Goal: Book appointment/travel/reservation

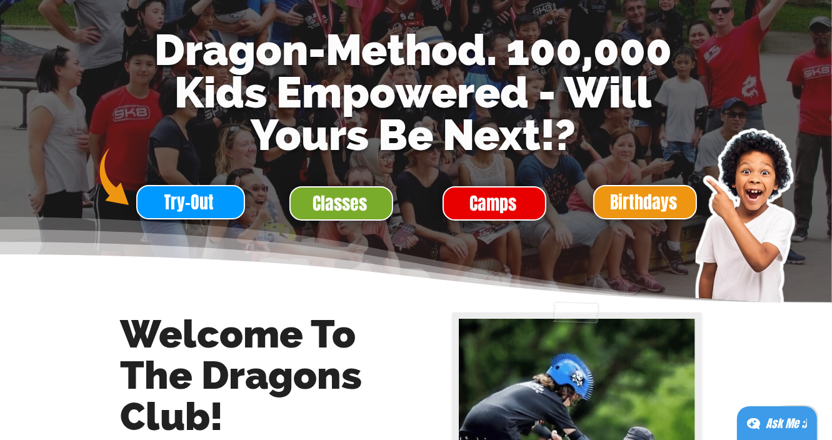
scroll to position [135, 0]
click at [365, 208] on span "Classes" at bounding box center [340, 203] width 54 height 24
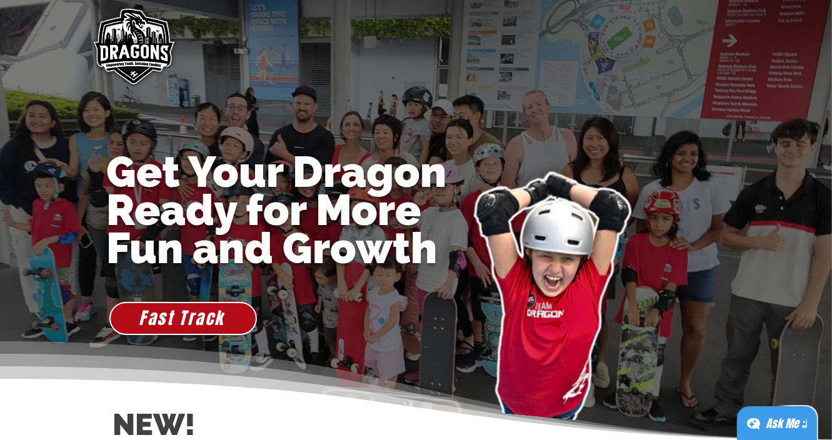
click at [145, 46] on img "main content" at bounding box center [133, 48] width 96 height 96
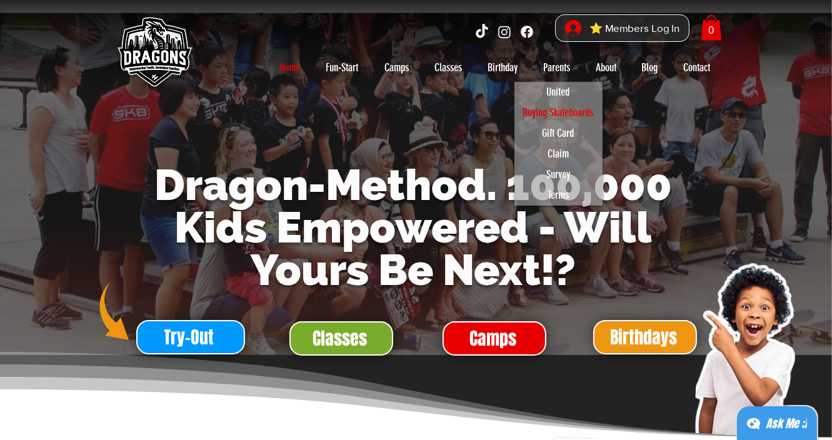
click at [553, 114] on p "Buying Skateboards" at bounding box center [559, 113] width 82 height 21
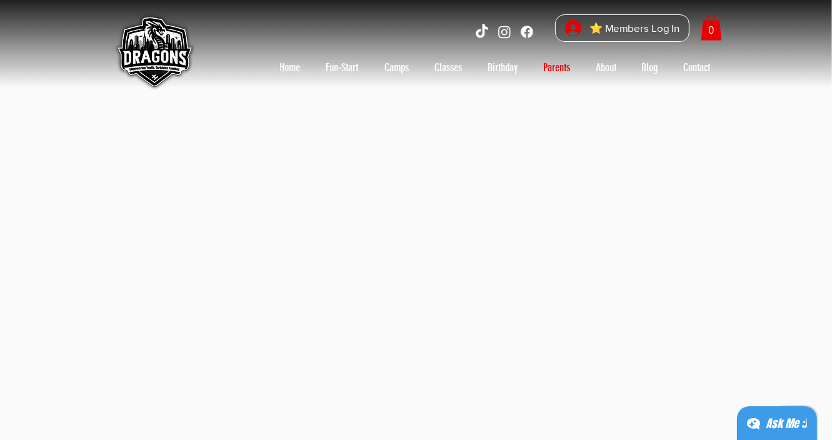
scroll to position [326, 0]
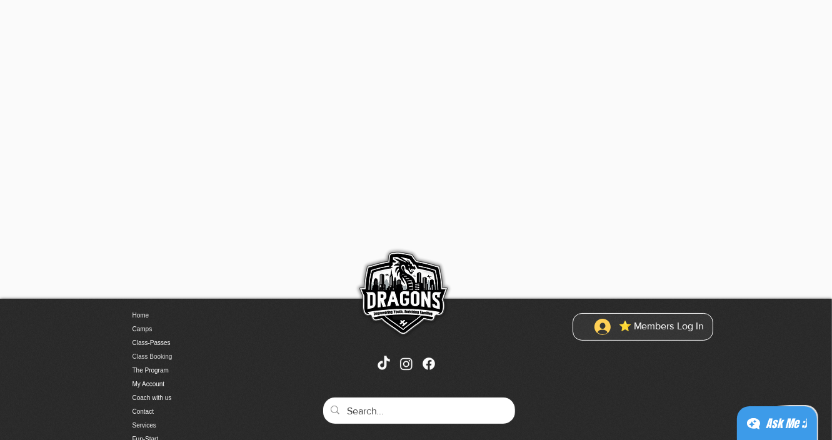
click at [176, 355] on link "Class Booking" at bounding box center [198, 357] width 131 height 14
click at [183, 356] on div "⭐ Members Log In 0 Home Fun-Start Fun-Start-Rego Fun-Start-Onboarding Fun Start…" at bounding box center [416, 161] width 832 height 974
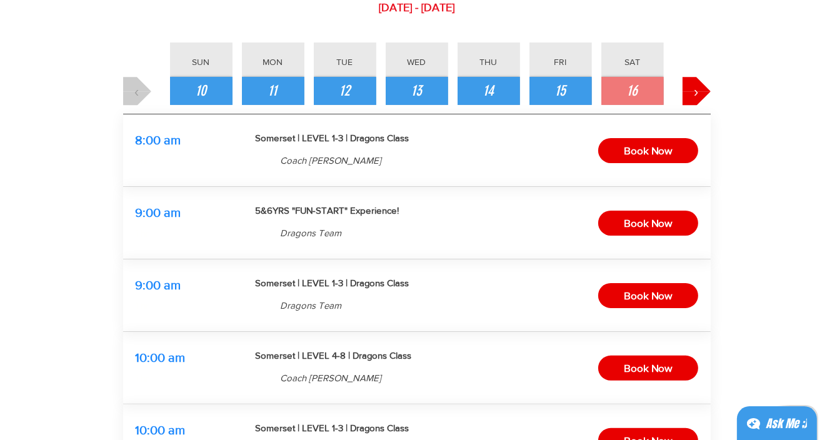
scroll to position [131, 0]
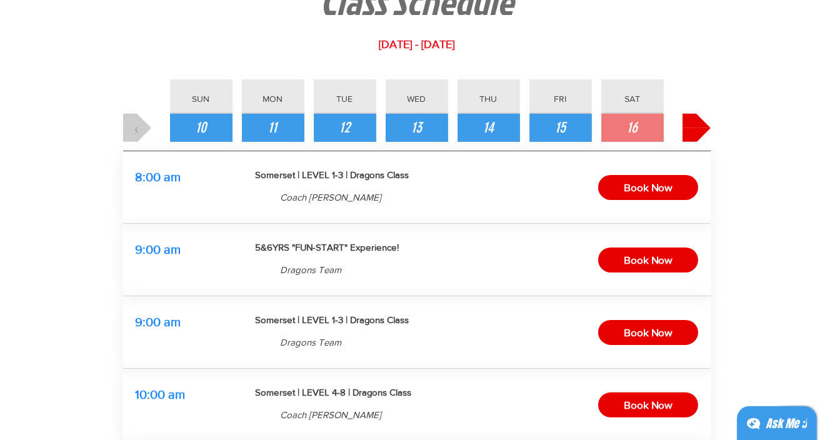
click at [691, 128] on button "›" at bounding box center [697, 128] width 28 height 28
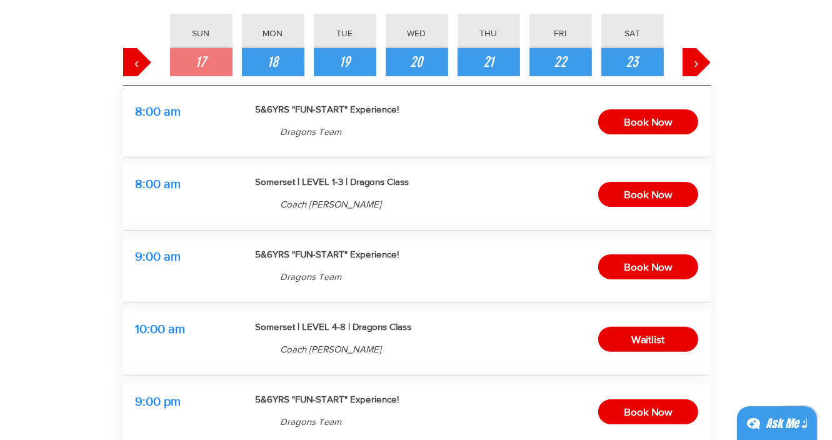
scroll to position [196, 0]
click at [139, 59] on span "‹" at bounding box center [136, 62] width 5 height 21
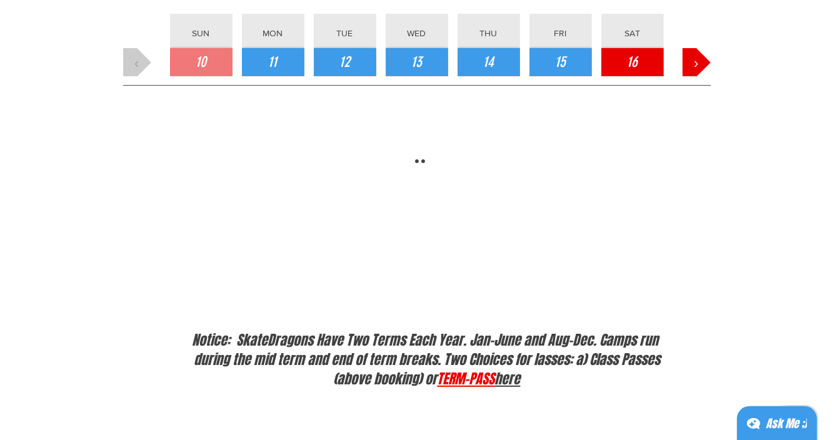
click at [642, 49] on button "16" at bounding box center [633, 62] width 63 height 28
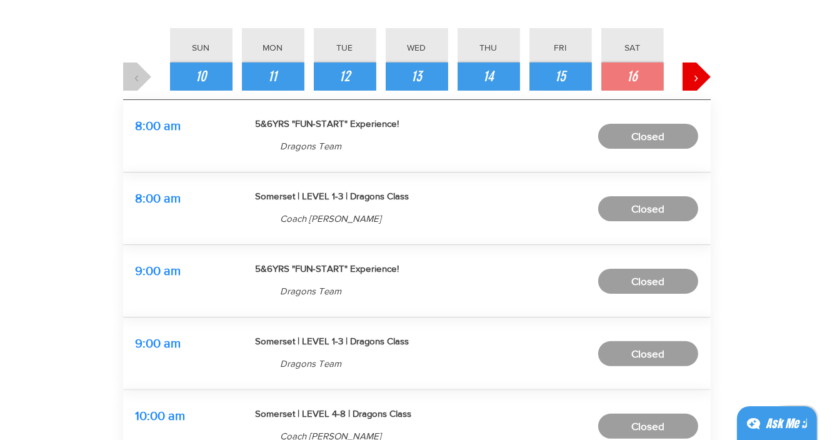
scroll to position [176, 0]
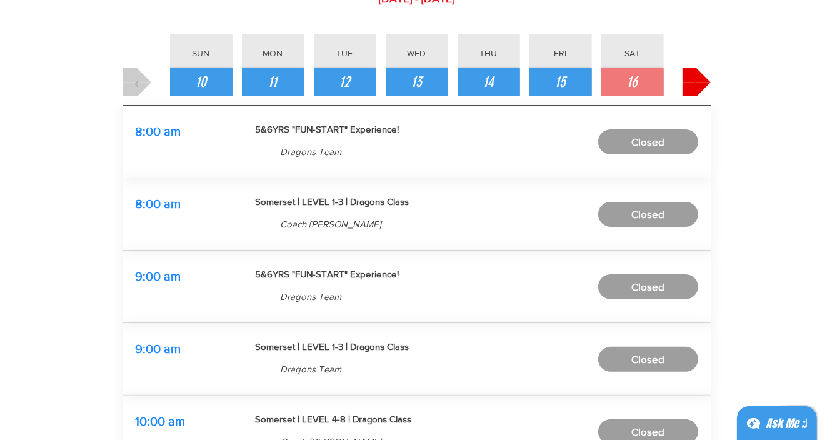
click at [690, 79] on button "›" at bounding box center [697, 82] width 28 height 28
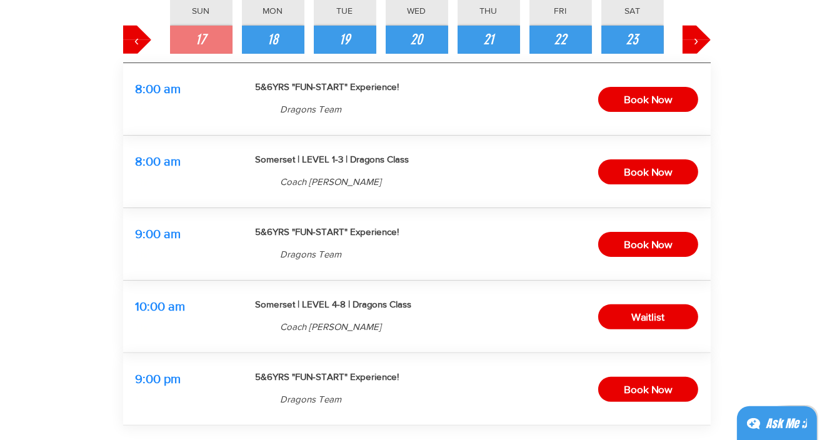
scroll to position [242, 0]
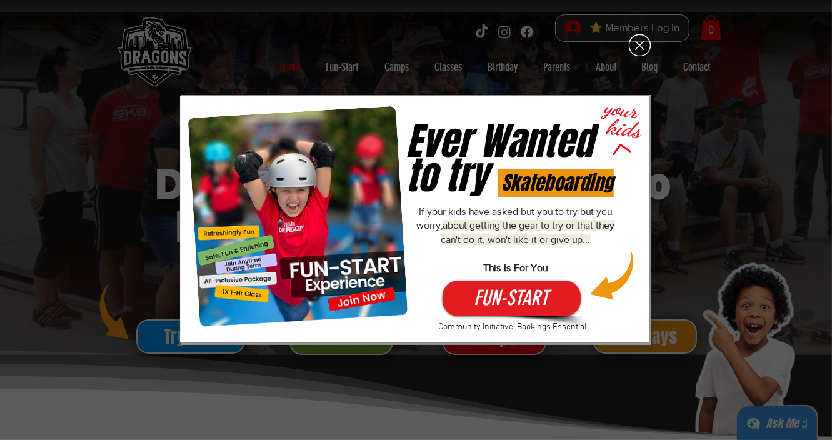
click at [628, 46] on div "Fun-Start-Free" at bounding box center [416, 220] width 832 height 440
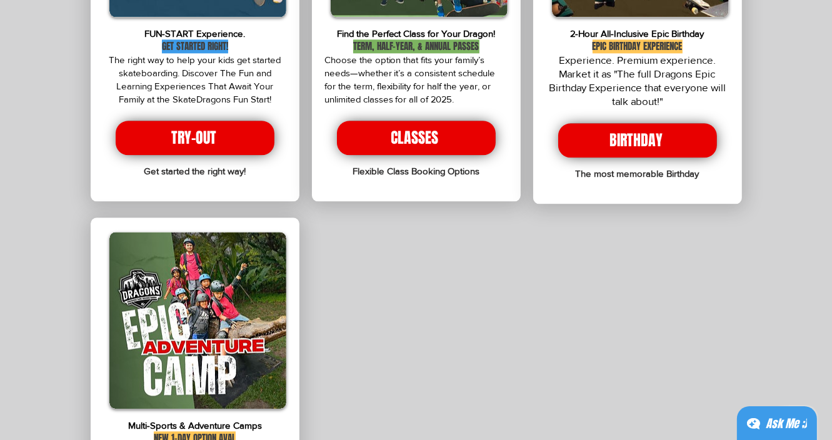
scroll to position [2393, 0]
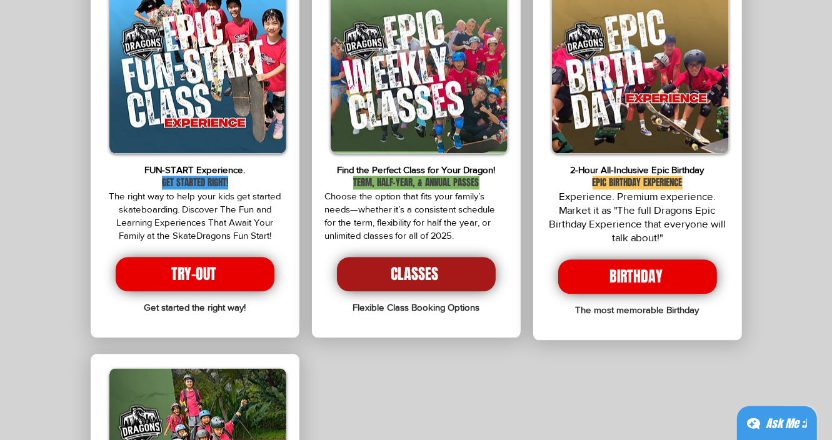
click at [436, 264] on span "CLASSES" at bounding box center [415, 274] width 48 height 21
